Goal: Information Seeking & Learning: Find specific fact

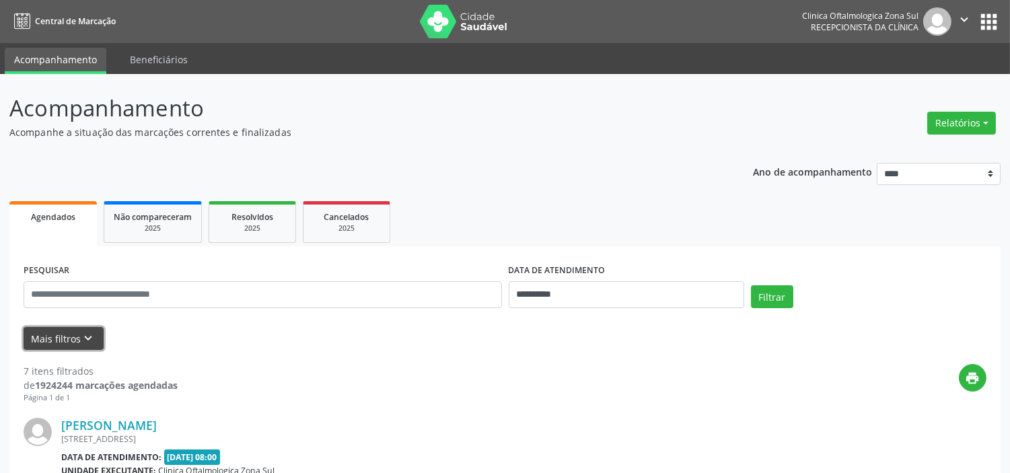
click at [81, 342] on icon "keyboard_arrow_down" at bounding box center [88, 338] width 15 height 15
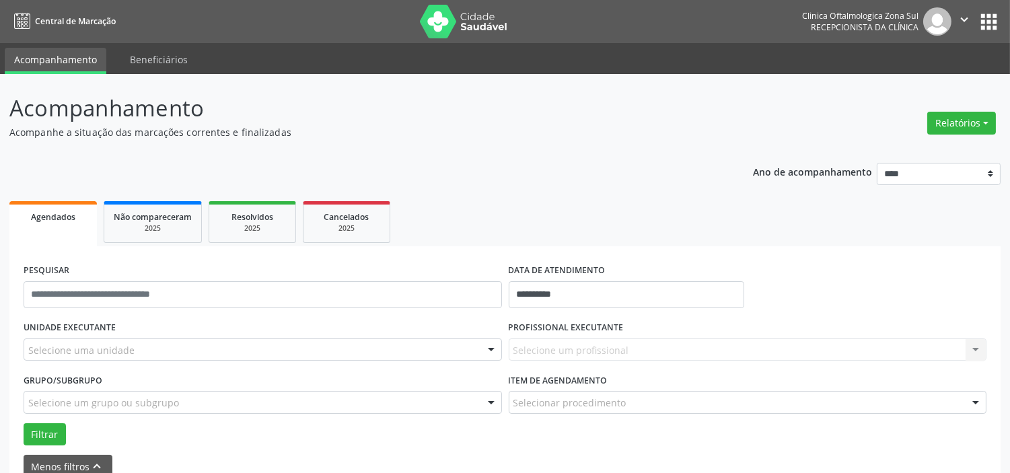
click at [137, 346] on div "Selecione uma unidade" at bounding box center [263, 349] width 478 height 23
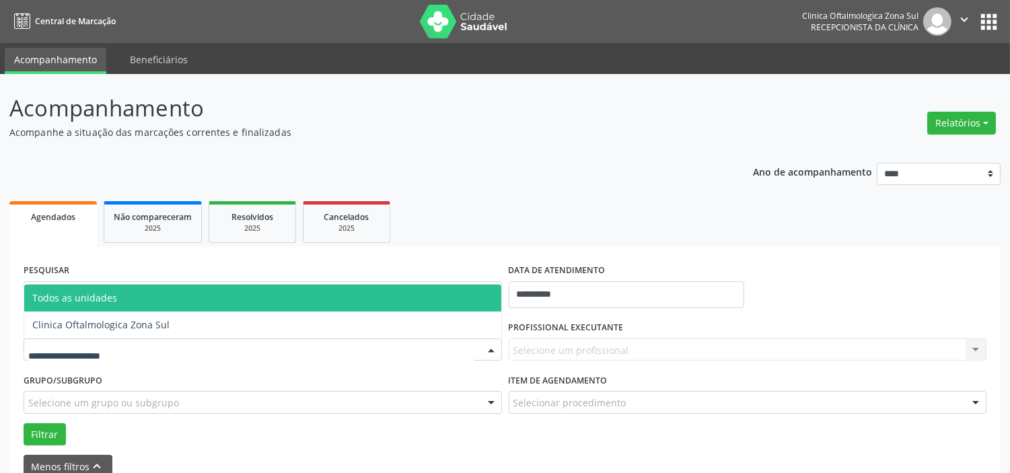
click at [144, 328] on span "Clinica Oftalmologica Zona Sul" at bounding box center [100, 324] width 137 height 13
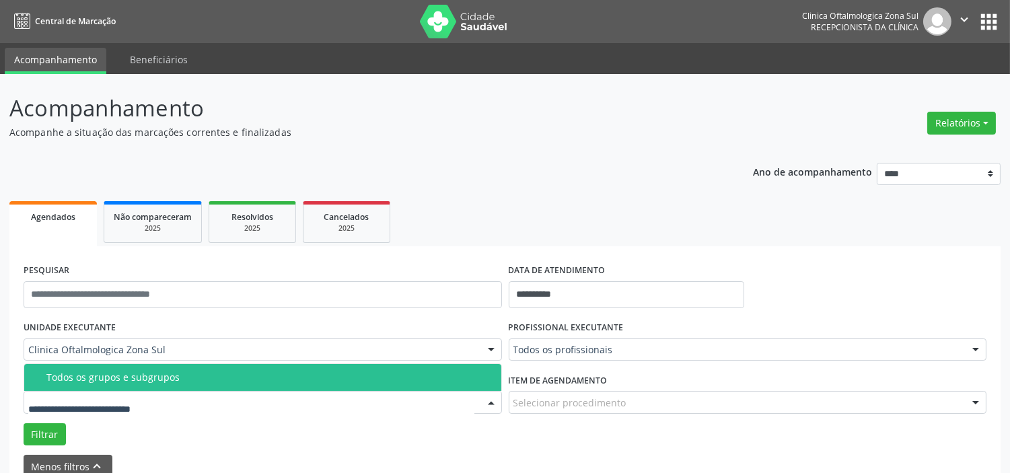
click at [138, 378] on div "Todos os grupos e subgrupos" at bounding box center [269, 377] width 447 height 11
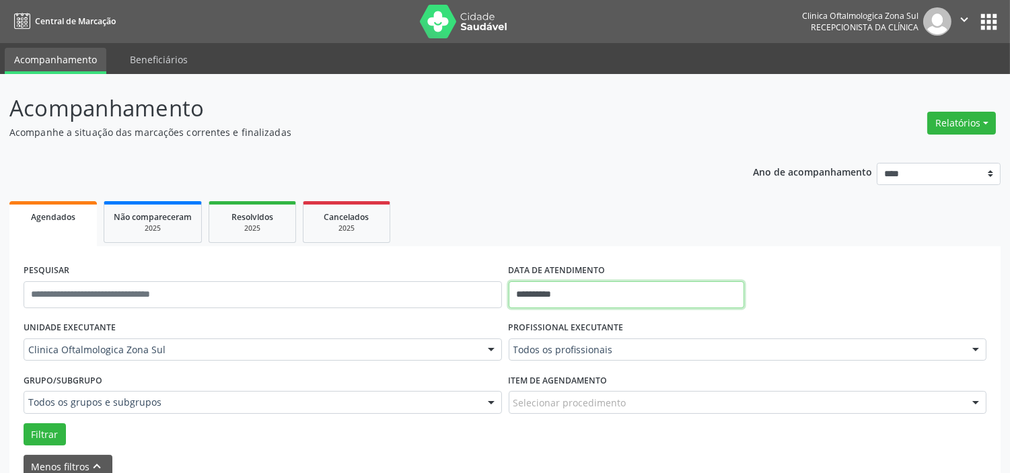
click at [572, 301] on input "**********" at bounding box center [626, 294] width 235 height 27
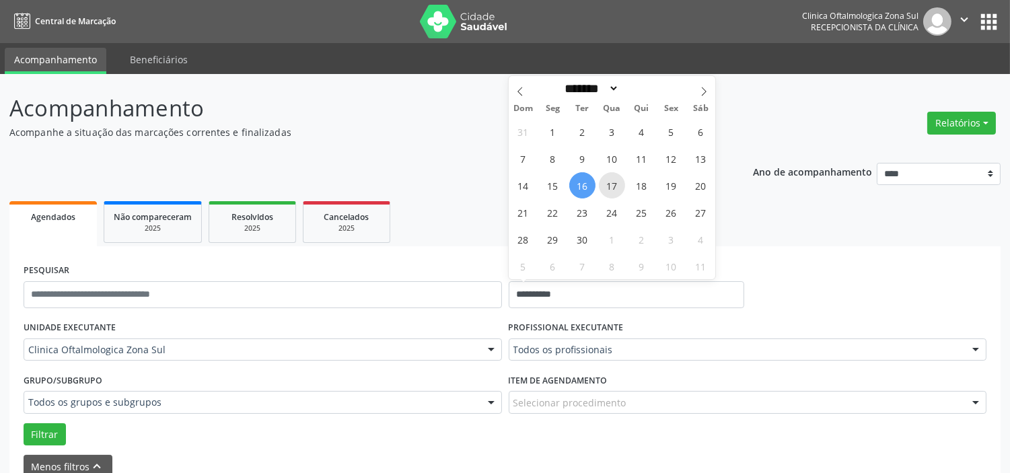
click at [607, 189] on span "17" at bounding box center [612, 185] width 26 height 26
type input "**********"
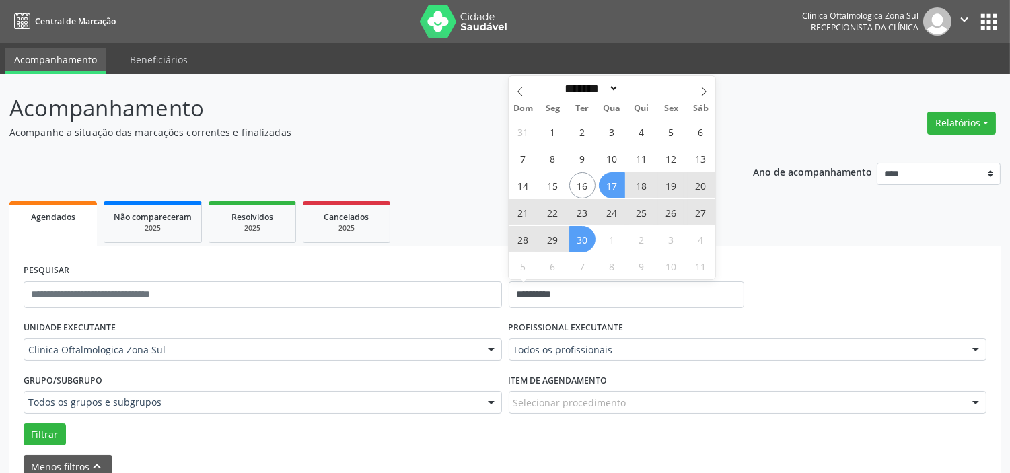
click at [583, 239] on span "30" at bounding box center [582, 239] width 26 height 26
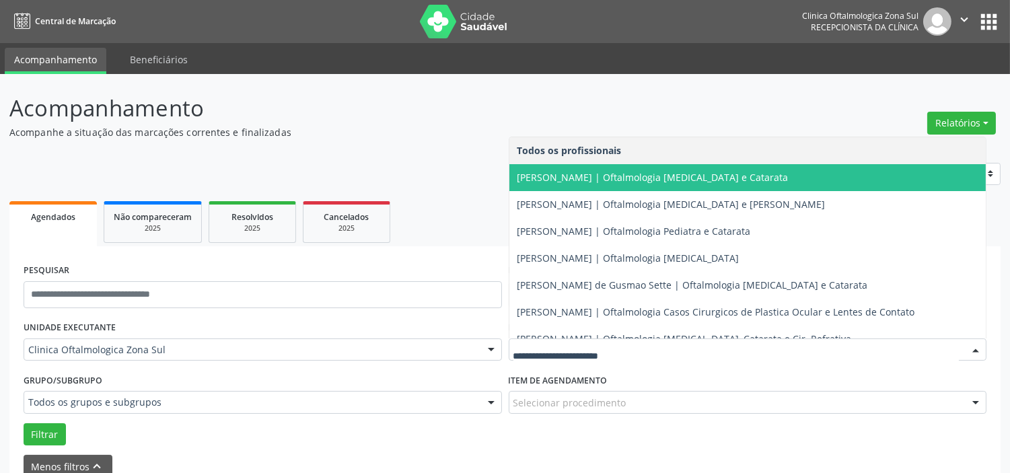
click at [585, 184] on span "[PERSON_NAME] | Oftalmologia [MEDICAL_DATA] e Catarata" at bounding box center [747, 177] width 477 height 27
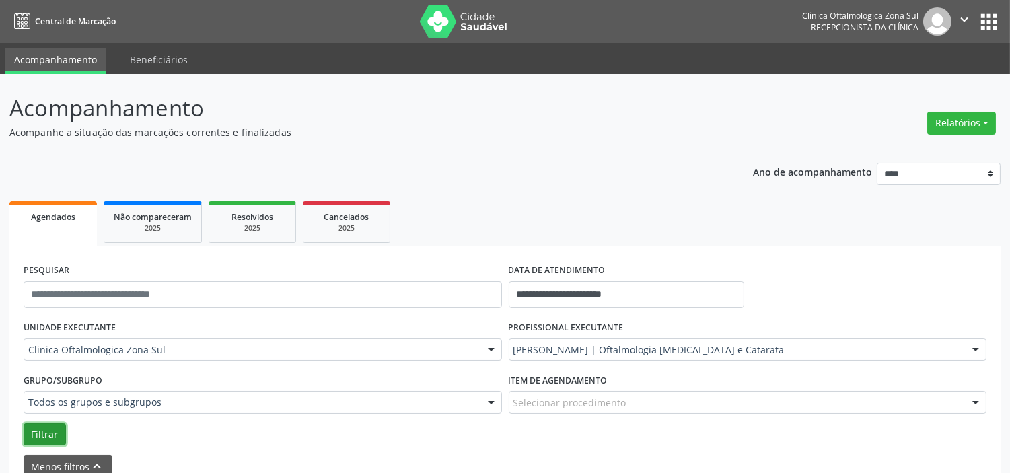
click at [52, 436] on button "Filtrar" at bounding box center [45, 434] width 42 height 23
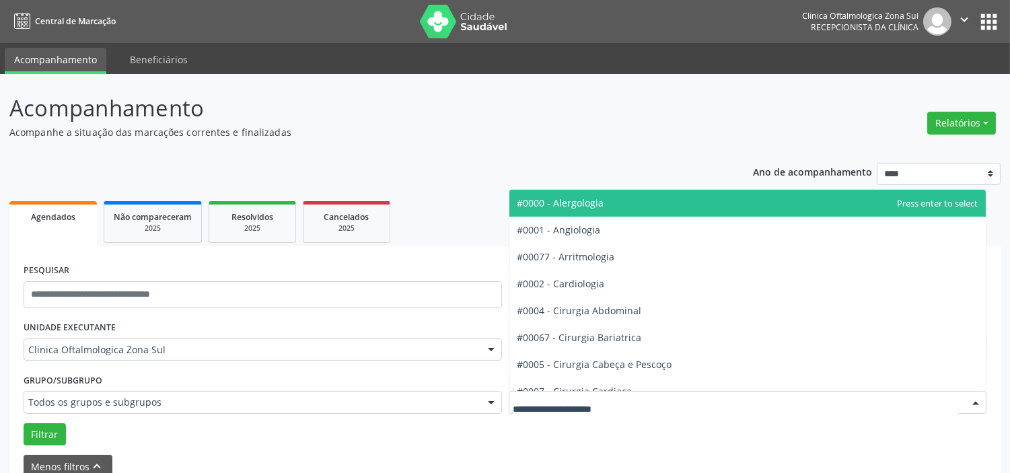
click at [582, 451] on form "**********" at bounding box center [505, 369] width 963 height 218
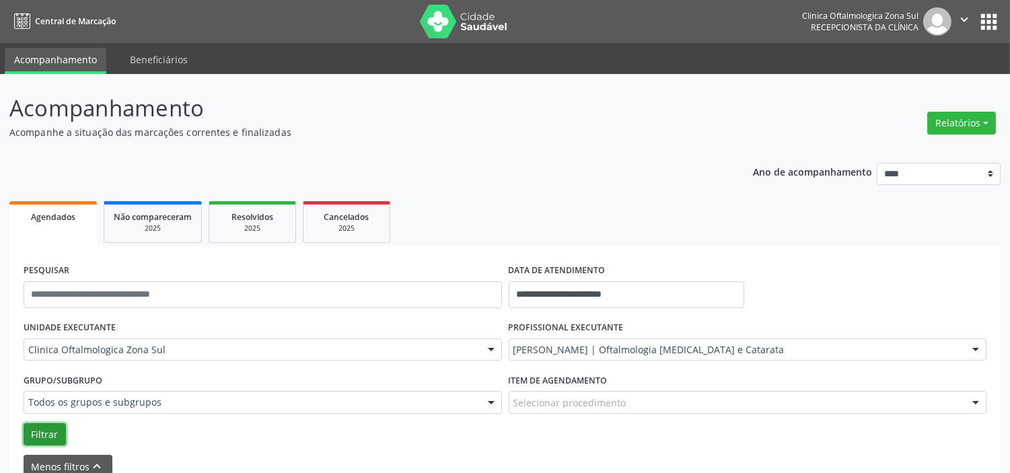
click at [41, 441] on button "Filtrar" at bounding box center [45, 434] width 42 height 23
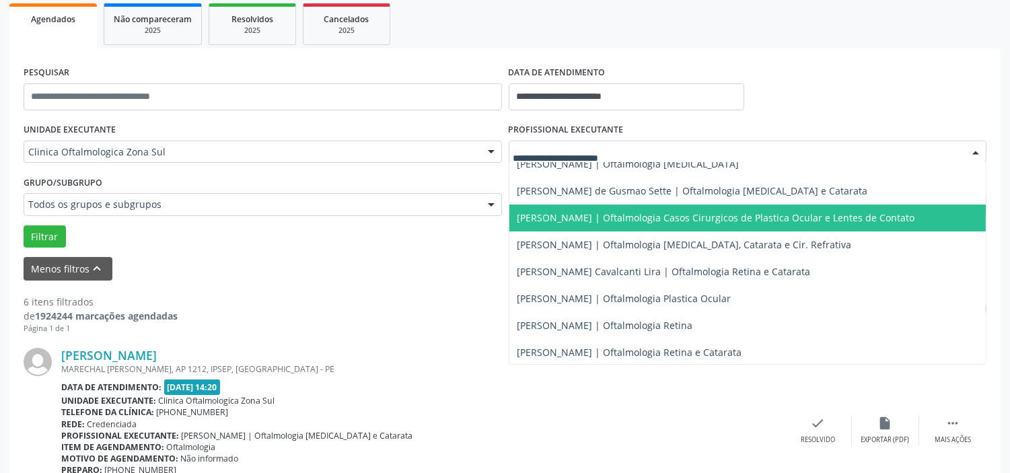
scroll to position [122, 0]
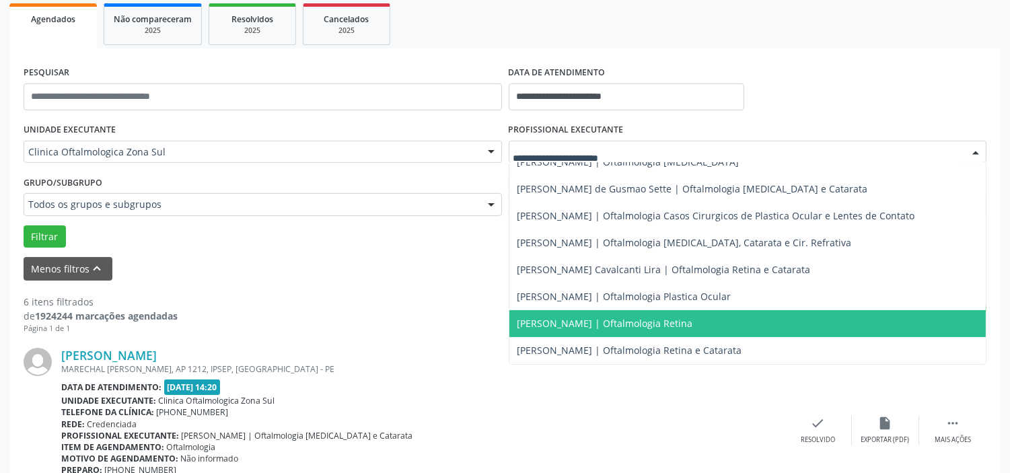
click at [596, 317] on span "[PERSON_NAME] | Oftalmologia Retina" at bounding box center [605, 323] width 176 height 13
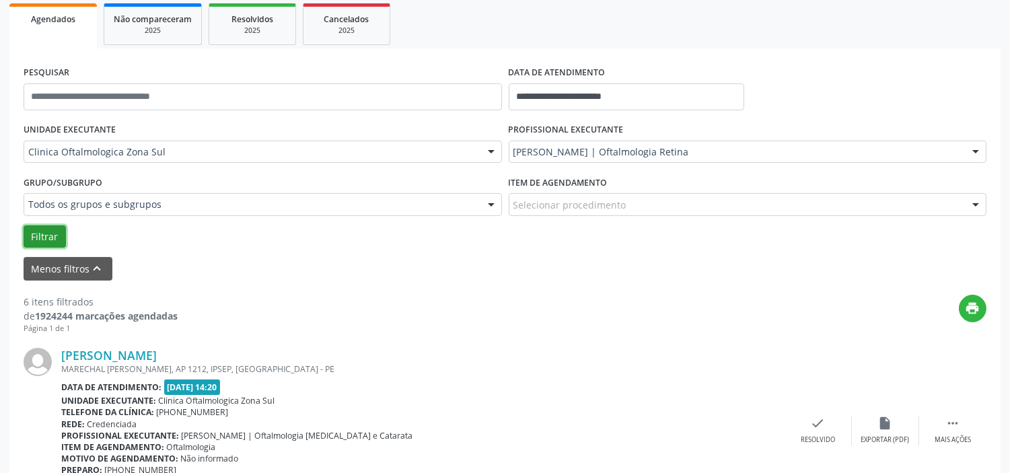
click at [51, 241] on button "Filtrar" at bounding box center [45, 236] width 42 height 23
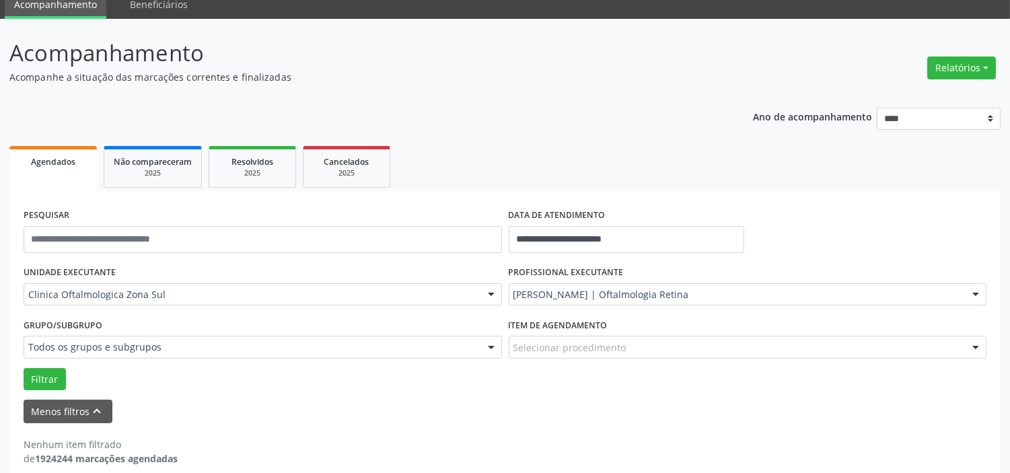
scroll to position [70, 0]
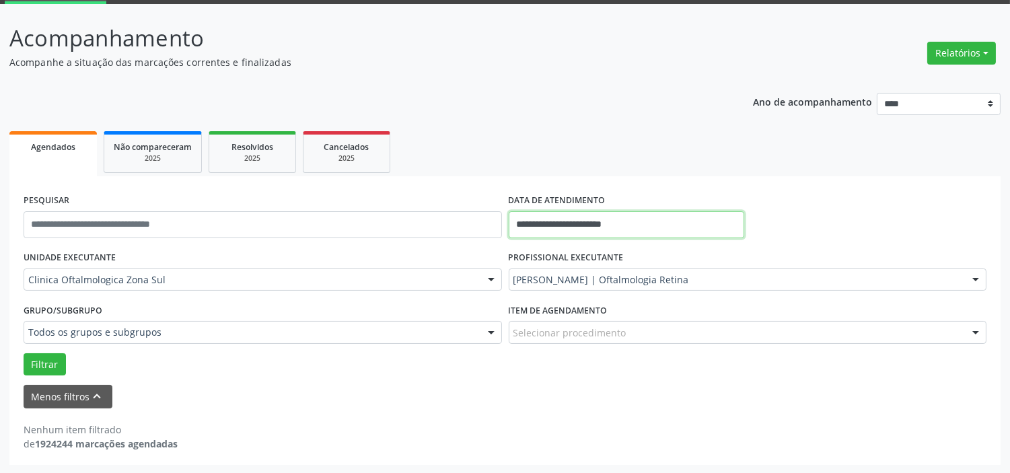
click at [599, 220] on input "**********" at bounding box center [626, 224] width 235 height 27
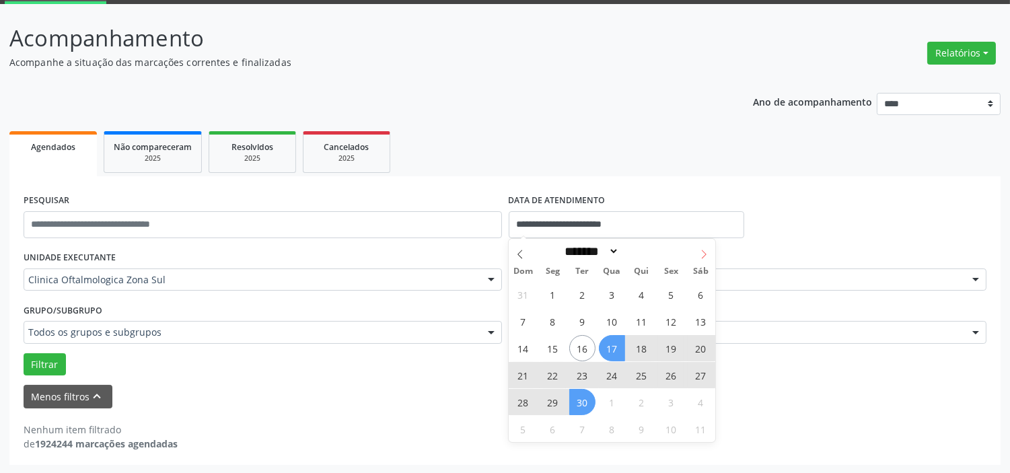
click at [699, 252] on icon at bounding box center [703, 254] width 9 height 9
select select "*"
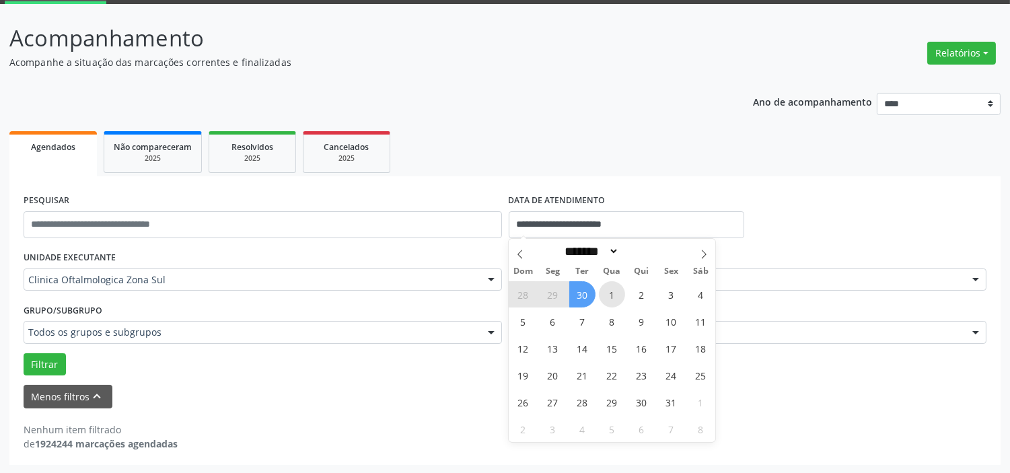
click at [607, 293] on span "1" at bounding box center [612, 294] width 26 height 26
type input "**********"
click at [701, 250] on icon at bounding box center [703, 254] width 9 height 9
select select "**"
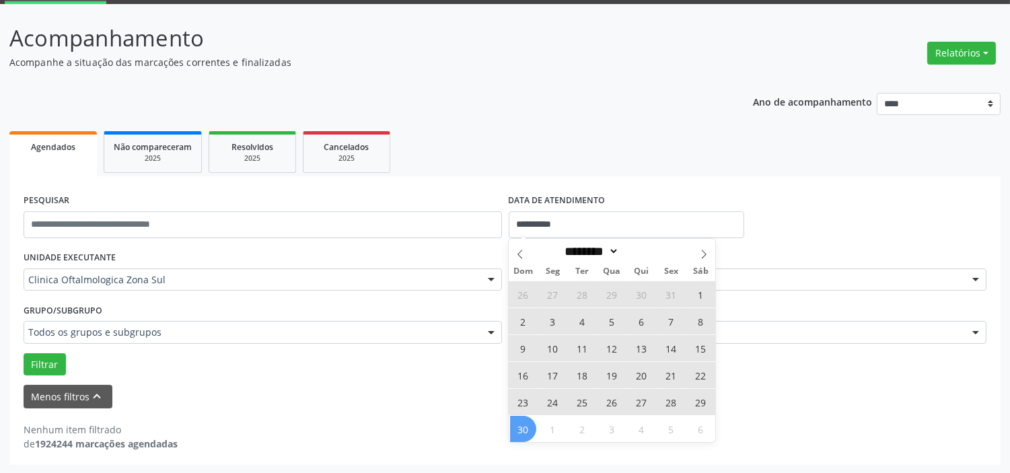
click at [523, 432] on span "30" at bounding box center [523, 429] width 26 height 26
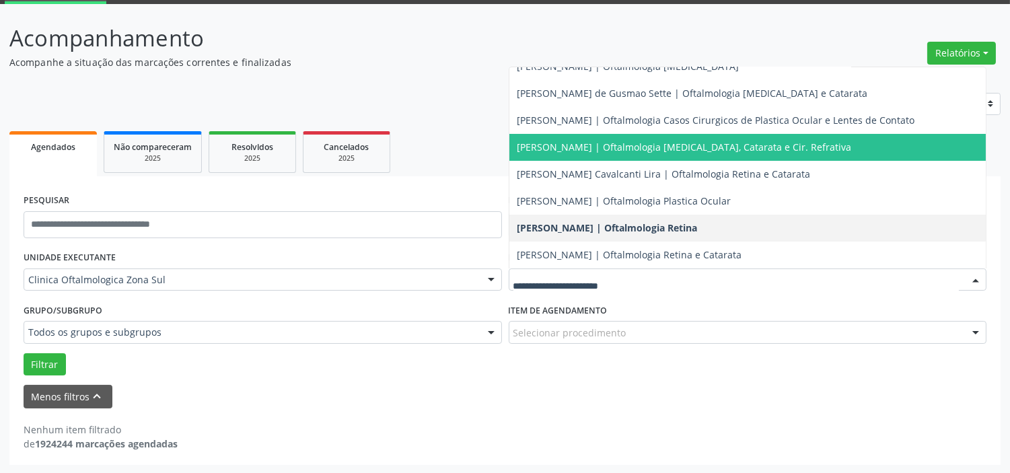
click at [599, 155] on span "[PERSON_NAME] | Oftalmologia [MEDICAL_DATA], Catarata e Cir. Refrativa" at bounding box center [747, 147] width 477 height 27
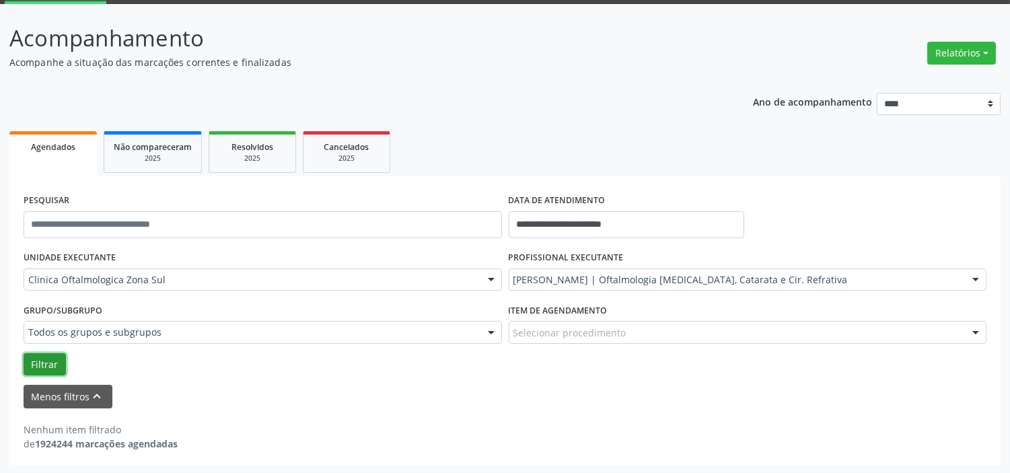
click at [52, 367] on button "Filtrar" at bounding box center [45, 364] width 42 height 23
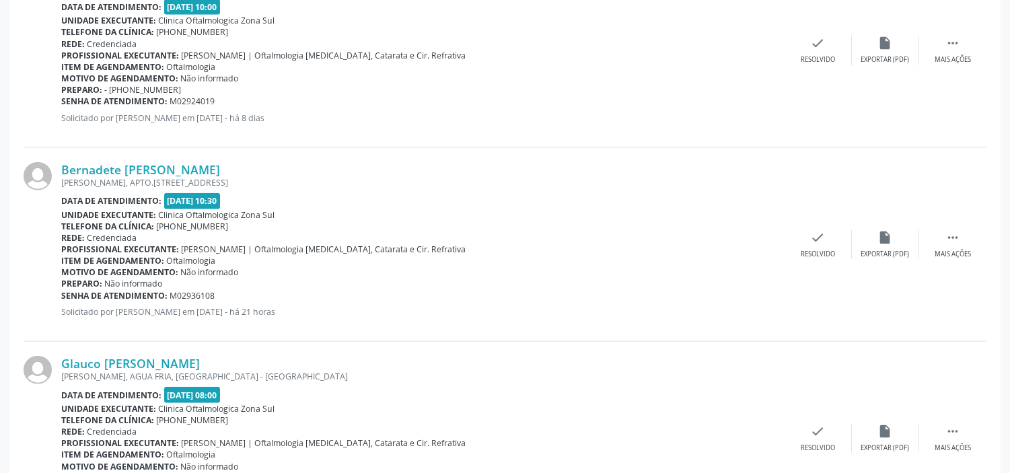
scroll to position [2879, 0]
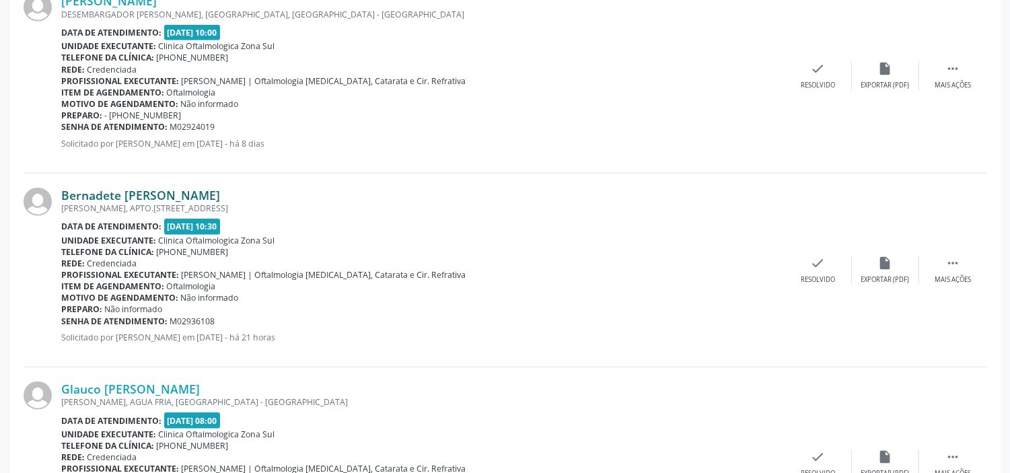
click at [204, 195] on link "Bernadete [PERSON_NAME]" at bounding box center [140, 195] width 159 height 15
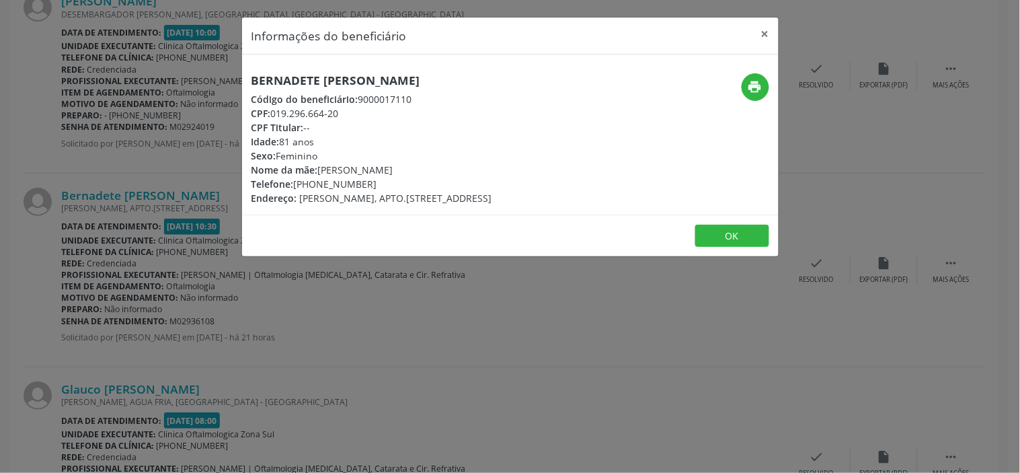
drag, startPoint x: 359, startPoint y: 114, endPoint x: 273, endPoint y: 116, distance: 86.1
click at [273, 116] on div "CPF: 019.296.664-20" at bounding box center [372, 113] width 241 height 14
copy div "019.296.664-20"
click at [283, 412] on div "Informações do beneficiário × Bernadete [PERSON_NAME] Código do beneficiário: 9…" at bounding box center [510, 236] width 1020 height 473
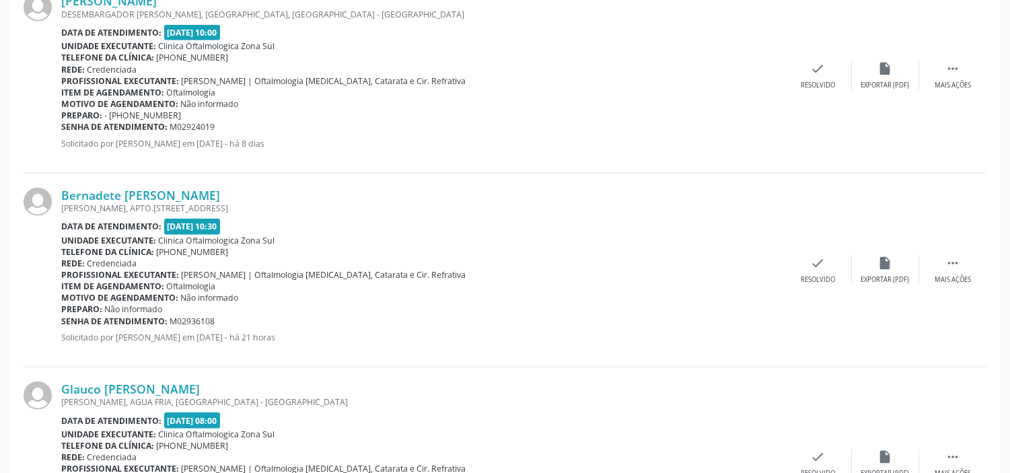
drag, startPoint x: 219, startPoint y: 320, endPoint x: 61, endPoint y: 321, distance: 158.7
click at [61, 321] on div "Senha de atendimento: M02936108" at bounding box center [422, 320] width 723 height 11
copy div "Senha de atendimento: M02936108"
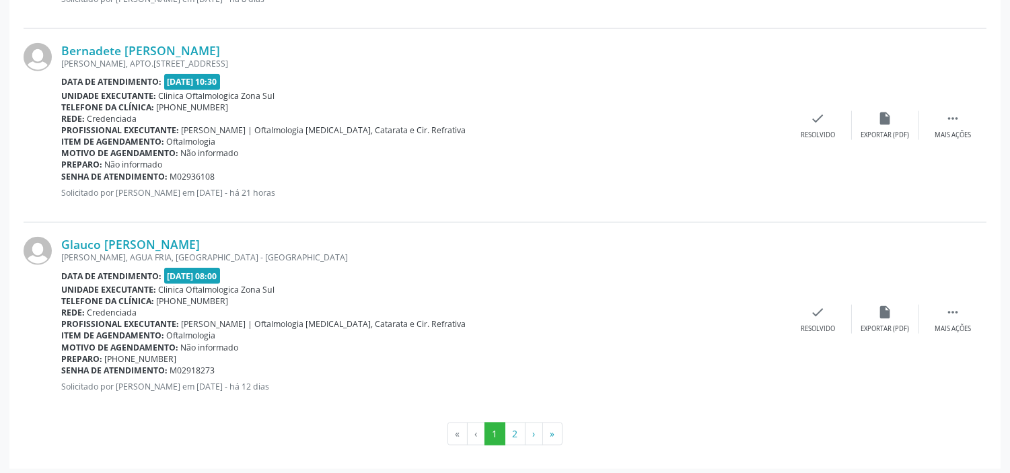
scroll to position [3028, 0]
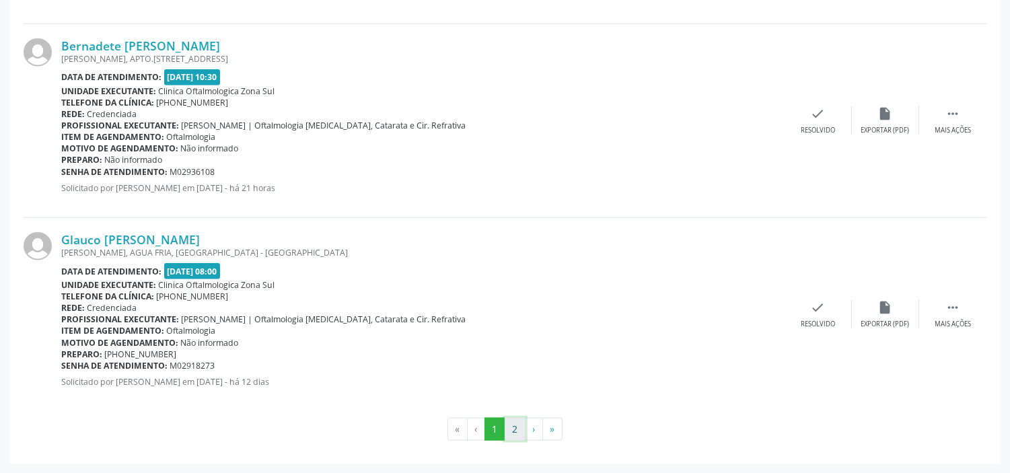
click at [517, 430] on button "2" at bounding box center [514, 429] width 21 height 23
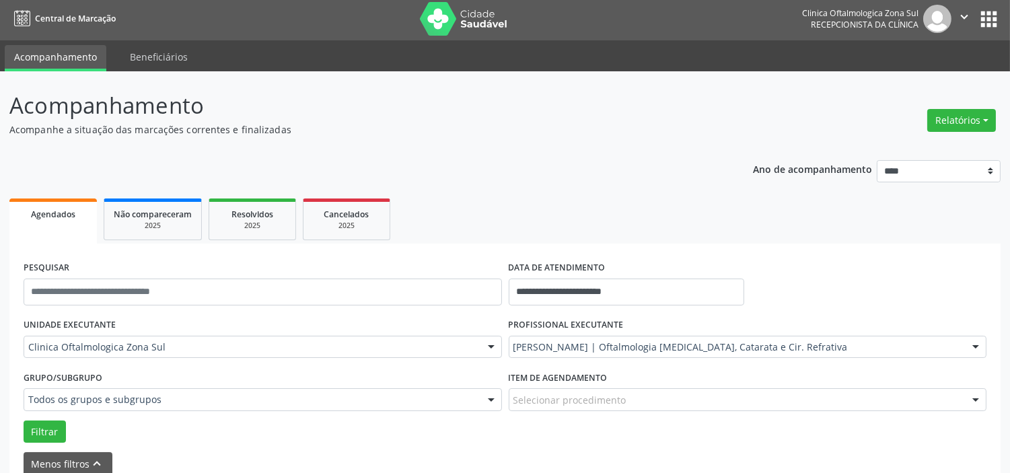
scroll to position [0, 0]
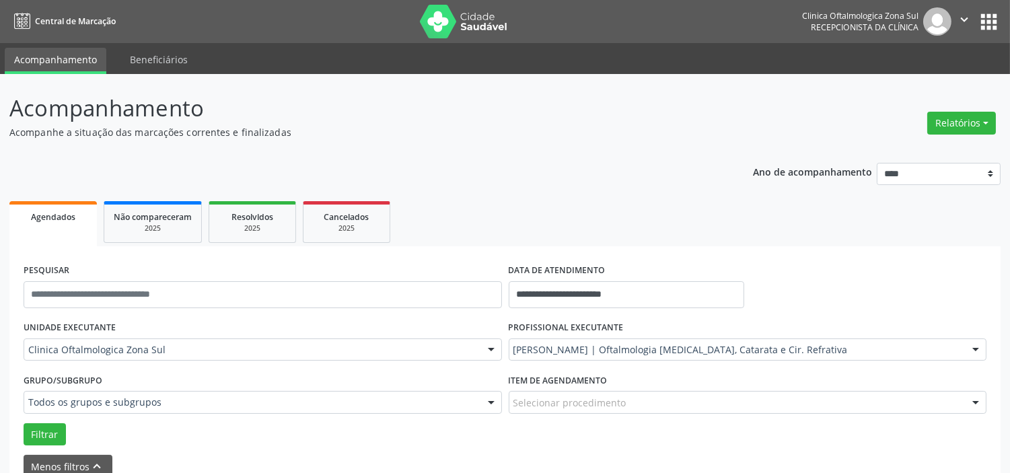
click at [965, 16] on icon "" at bounding box center [964, 19] width 15 height 15
click at [931, 83] on link "Sair" at bounding box center [929, 82] width 93 height 19
